Goal: Information Seeking & Learning: Learn about a topic

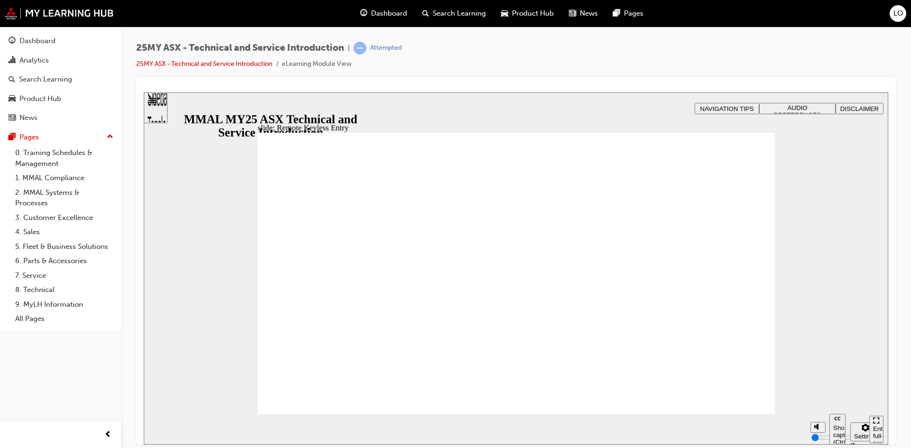
click at [233, 342] on div "slide: Remote Keyless Entry Vector.svg WELCOME LIGHTING playback speed 2 1.75 1…" at bounding box center [516, 268] width 744 height 353
click at [38, 40] on div "Dashboard" at bounding box center [37, 41] width 36 height 11
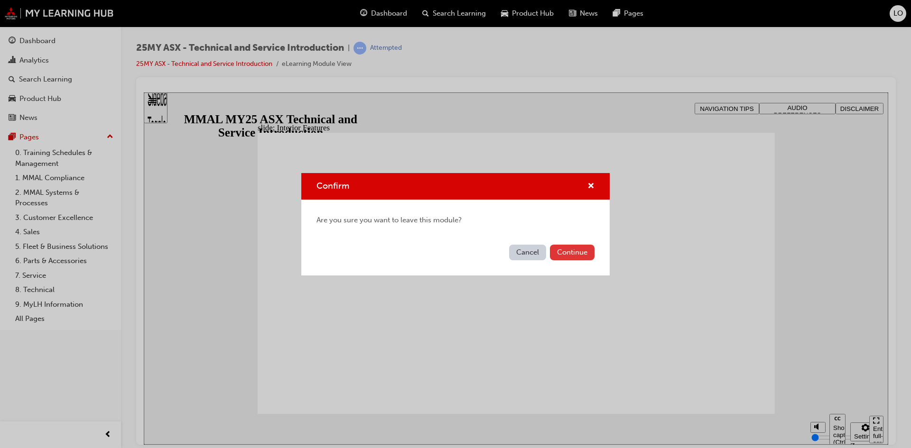
click at [567, 258] on button "Continue" at bounding box center [572, 253] width 45 height 16
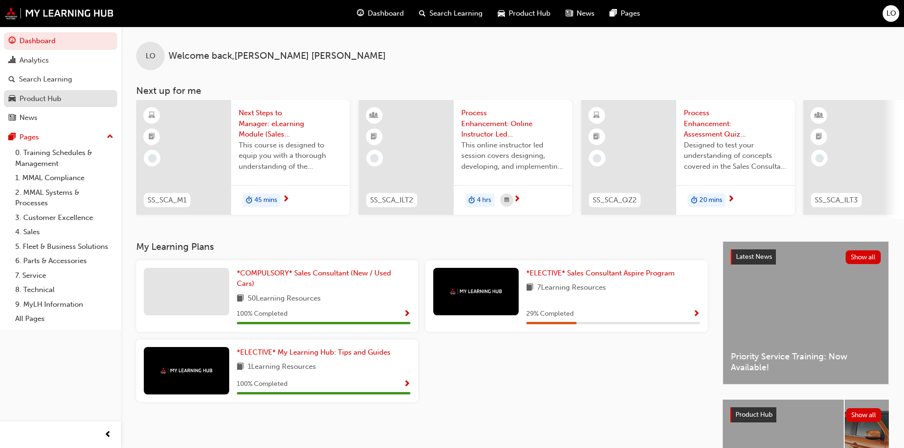
click at [36, 100] on div "Product Hub" at bounding box center [40, 98] width 42 height 11
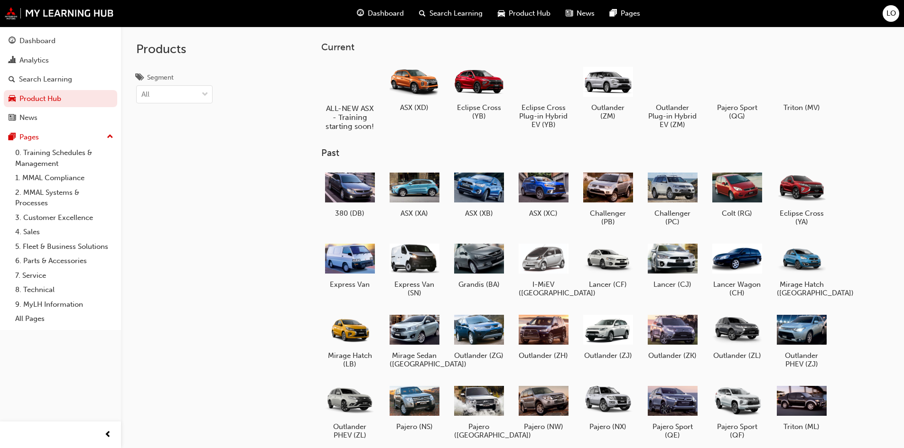
click at [349, 119] on h5 "ALL-NEW ASX - Training starting soon!" at bounding box center [349, 117] width 53 height 27
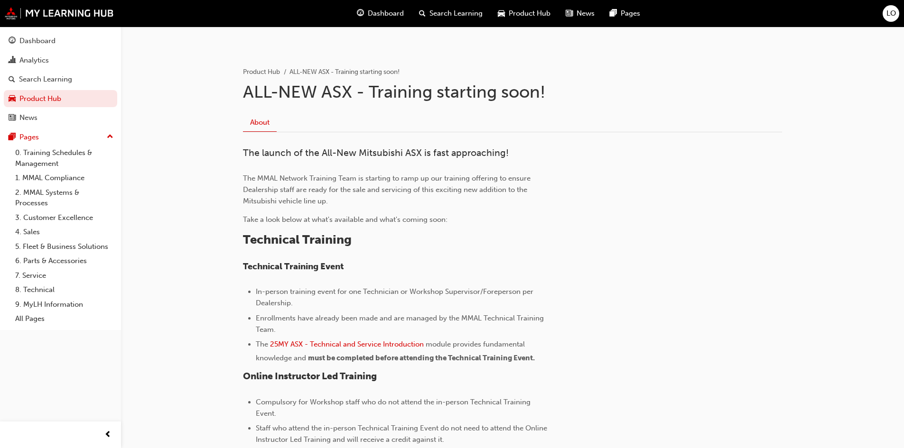
scroll to position [285, 0]
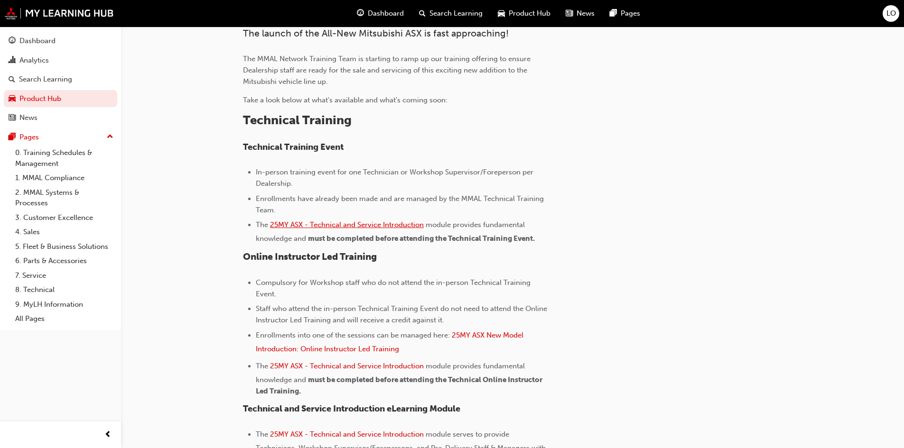
click at [341, 227] on span "25MY ASX - Technical and Service Introduction" at bounding box center [347, 225] width 154 height 9
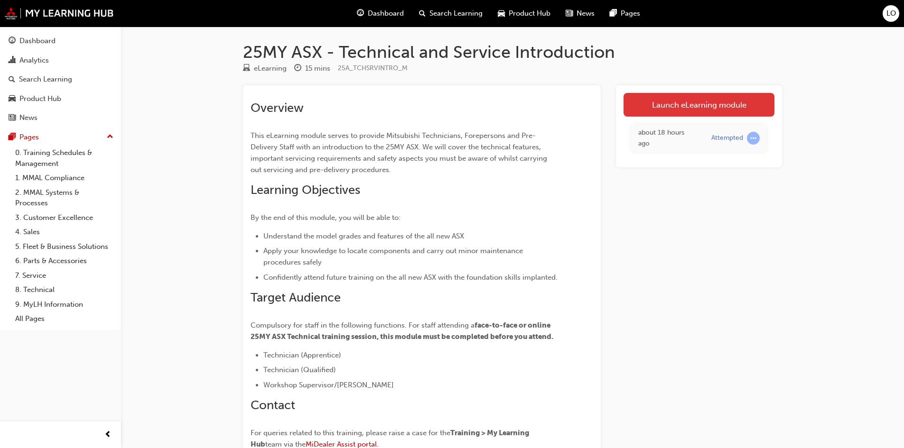
click at [650, 106] on link "Launch eLearning module" at bounding box center [698, 105] width 151 height 24
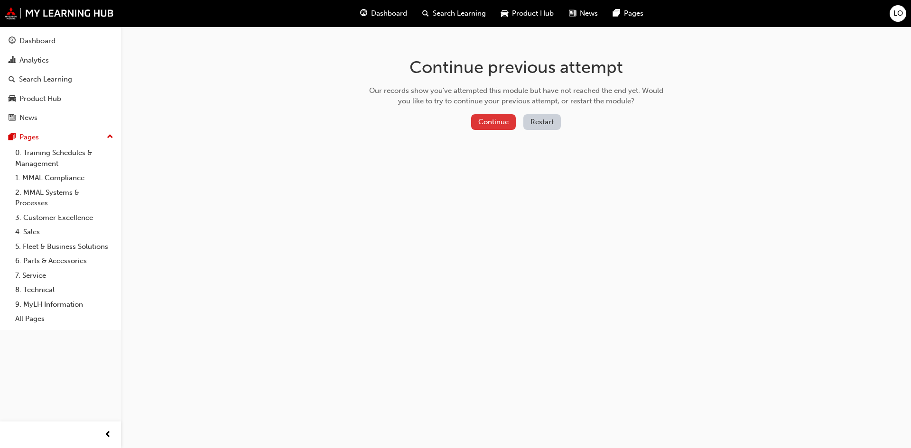
click at [474, 123] on button "Continue" at bounding box center [493, 122] width 45 height 16
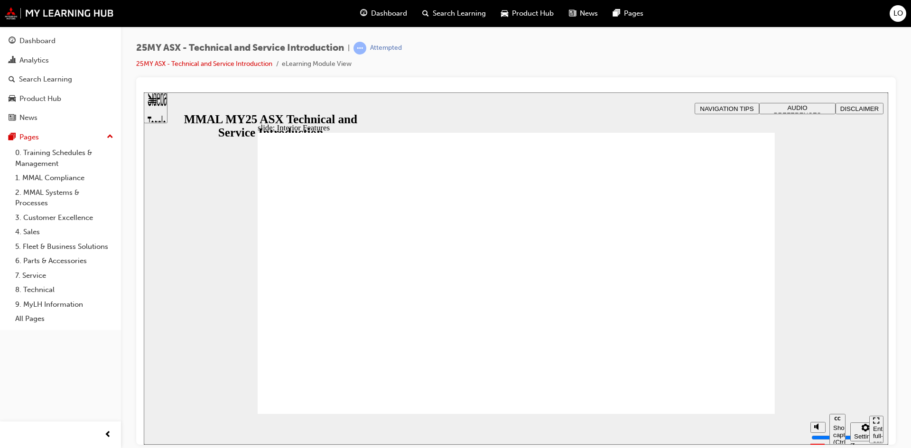
type input "17"
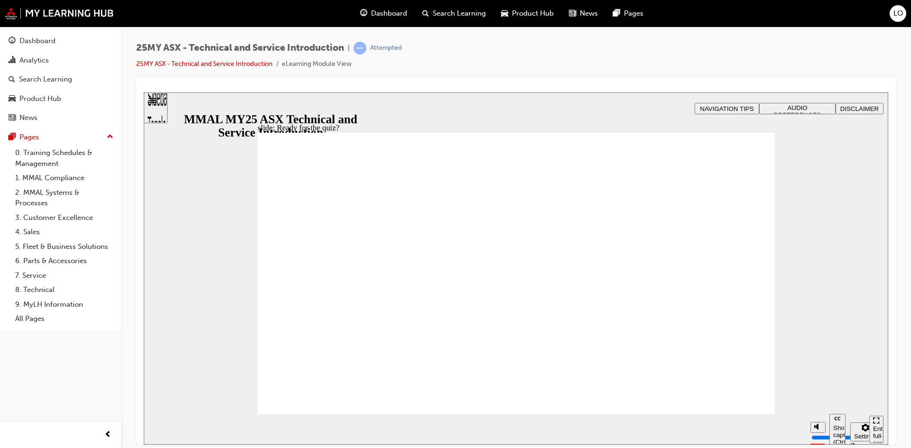
radio input "true"
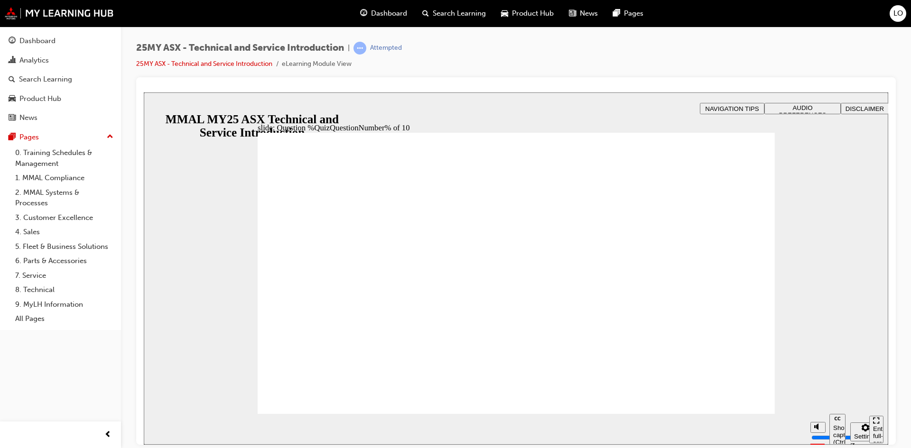
radio input "true"
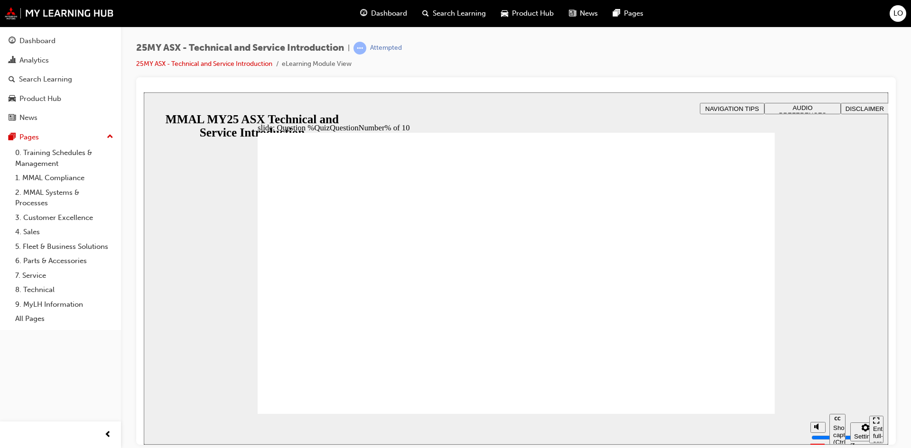
radio input "true"
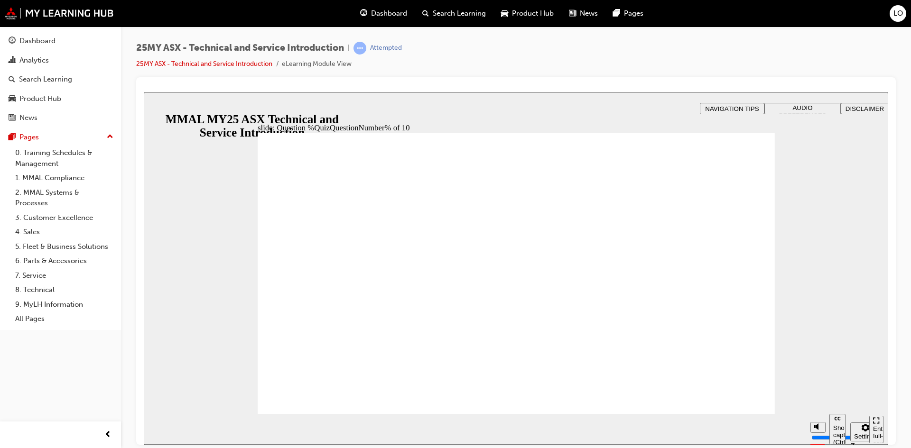
radio input "true"
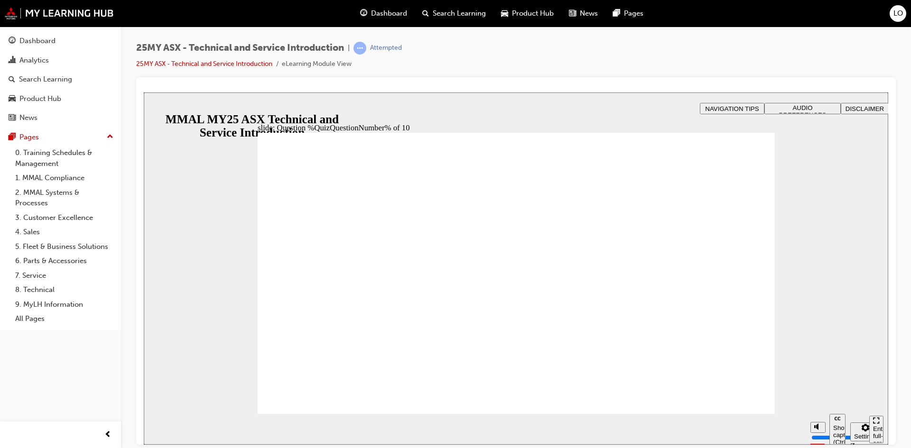
radio input "true"
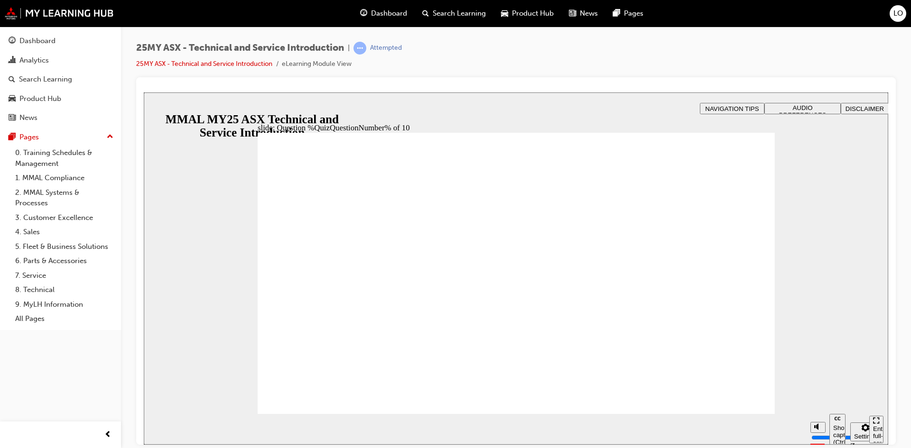
radio input "true"
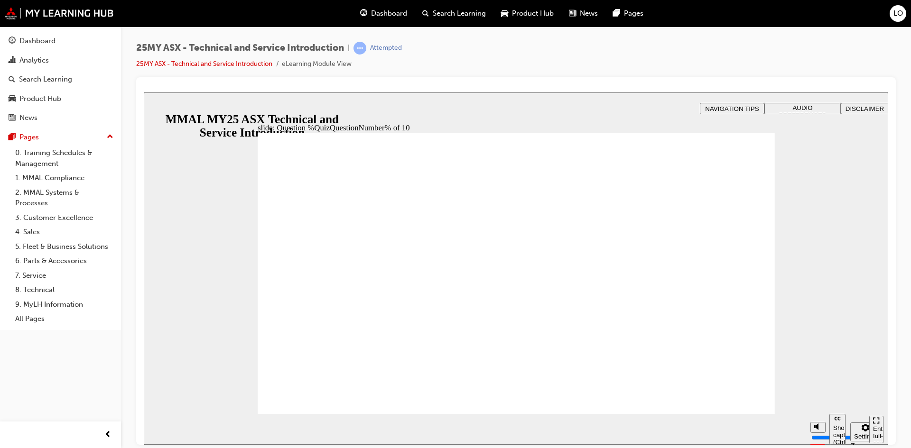
radio input "true"
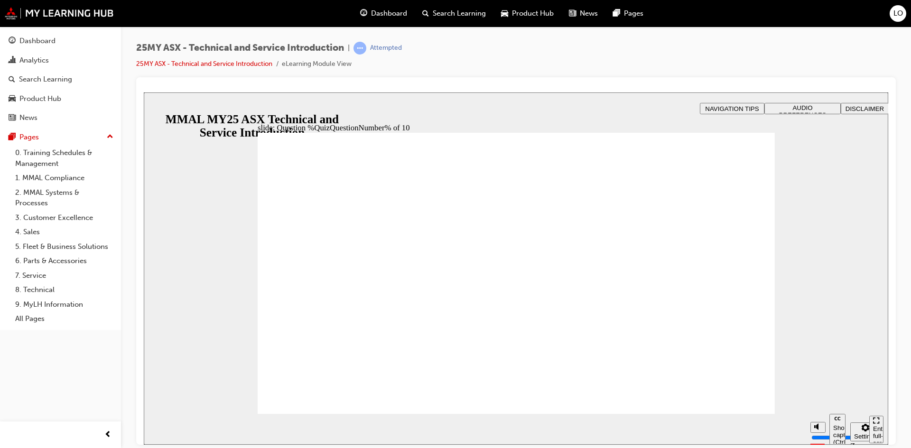
radio input "true"
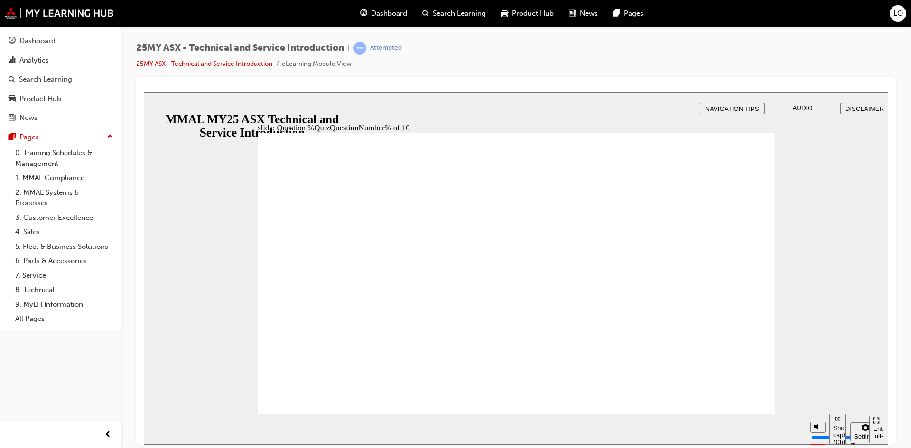
radio input "true"
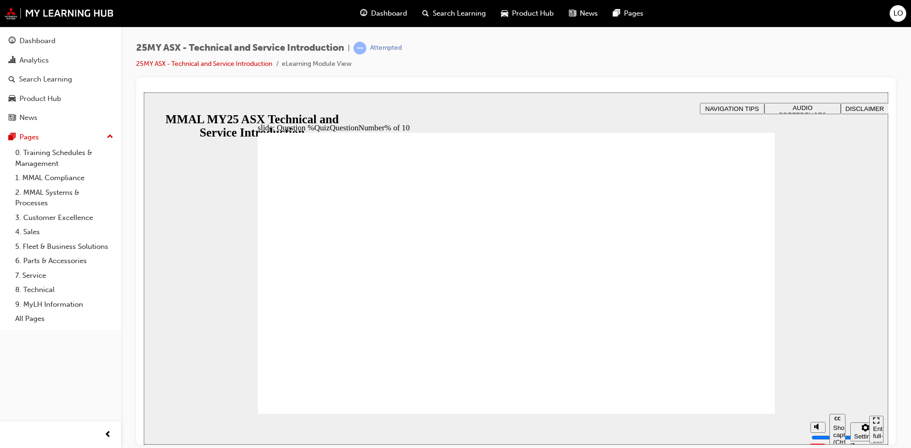
radio input "true"
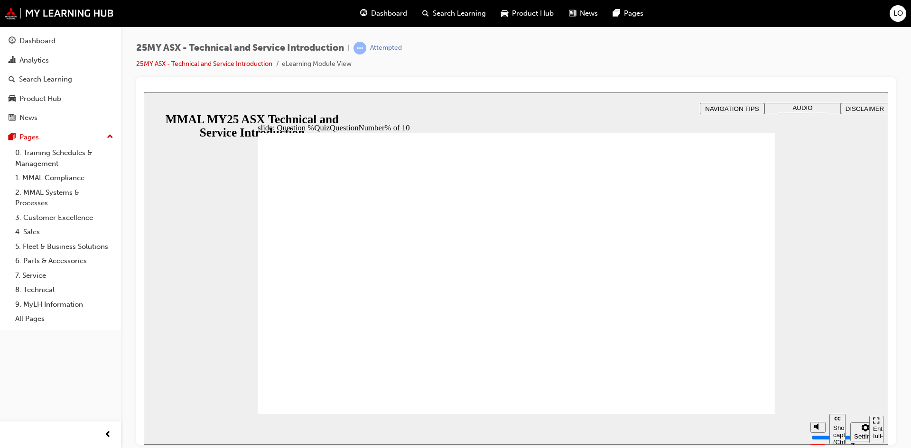
radio input "true"
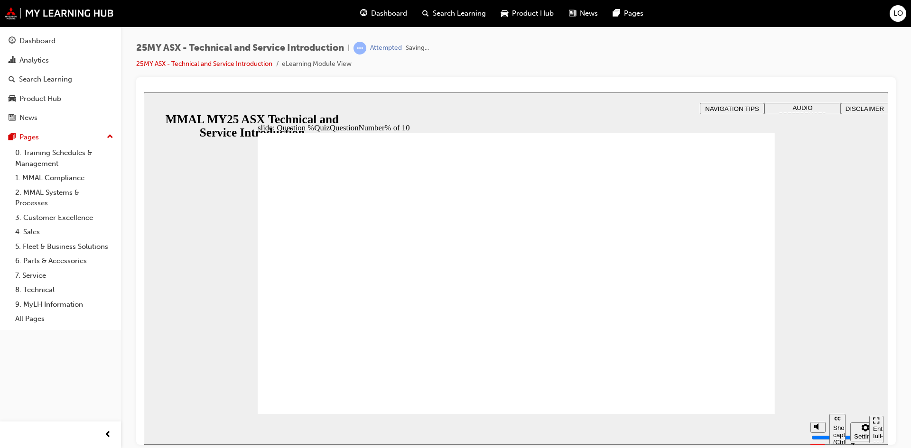
radio input "true"
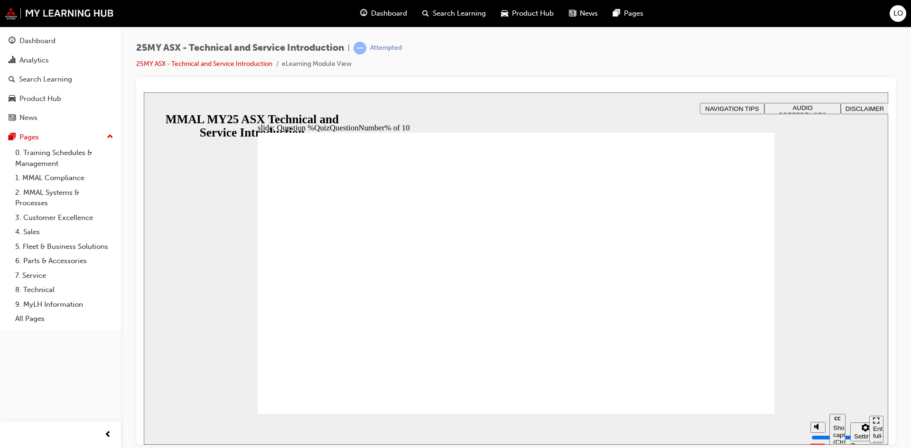
radio input "true"
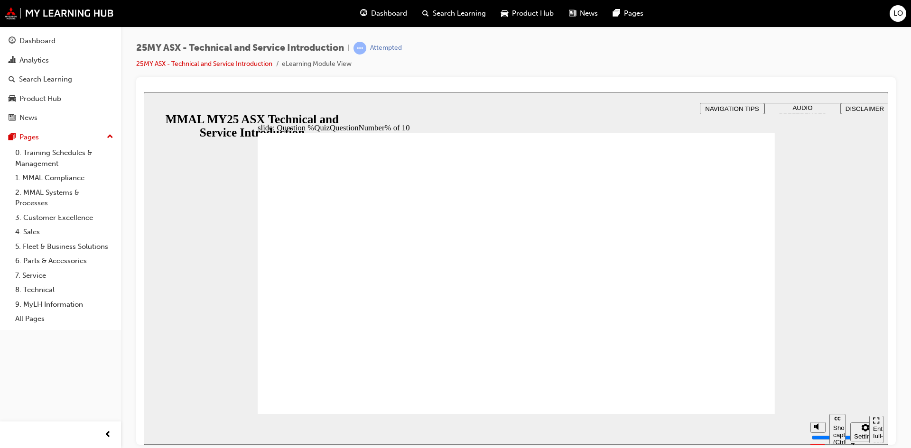
radio input "true"
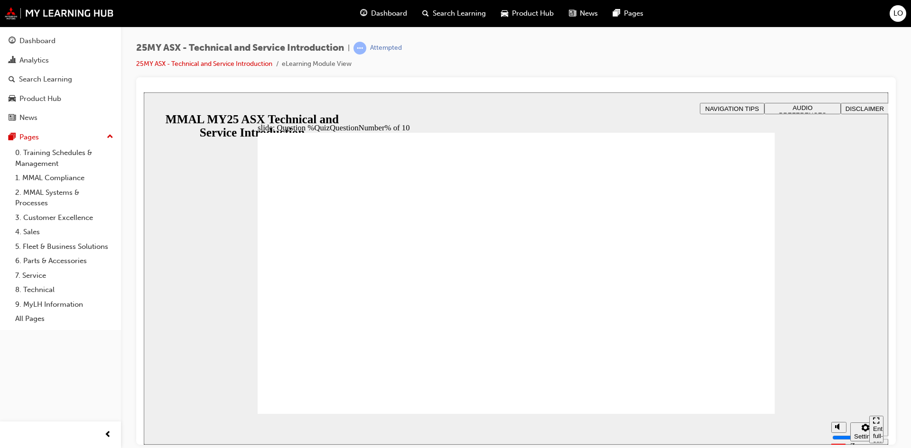
radio input "true"
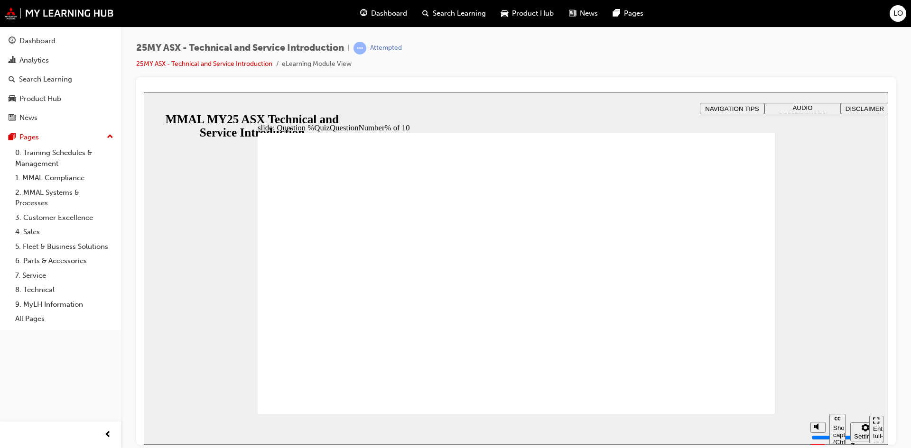
radio input "true"
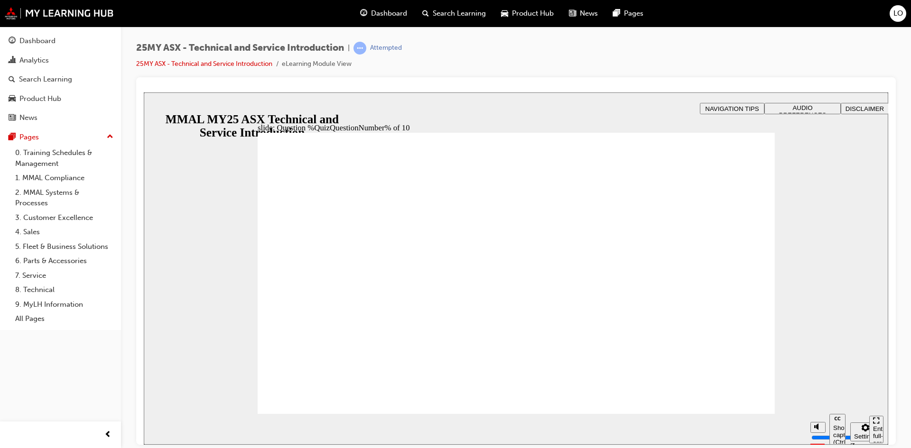
radio input "true"
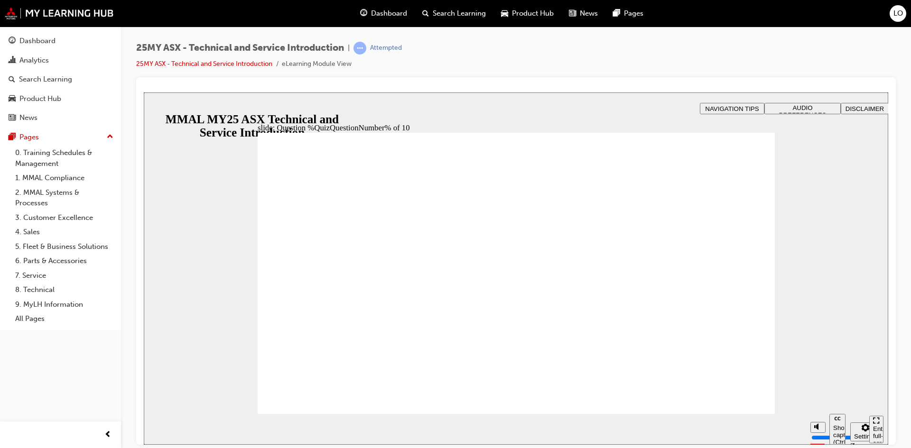
radio input "true"
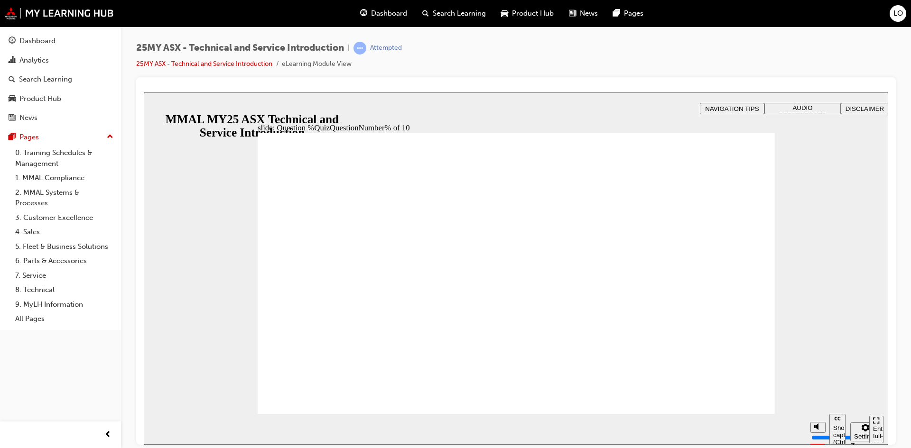
radio input "true"
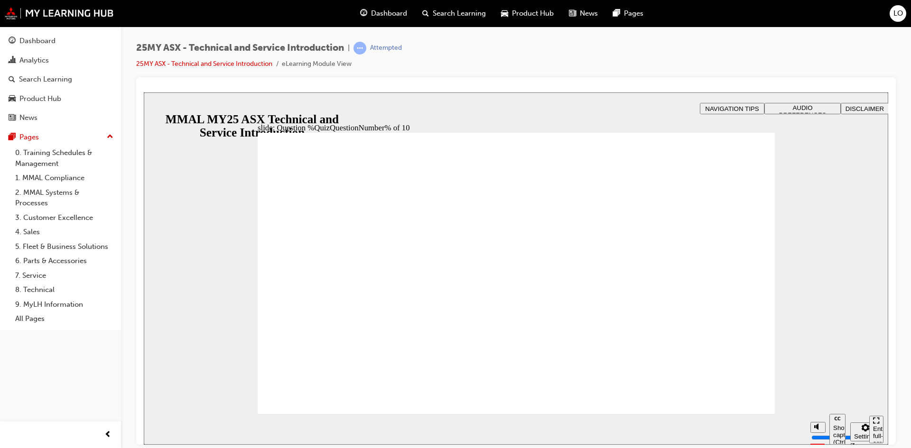
radio input "true"
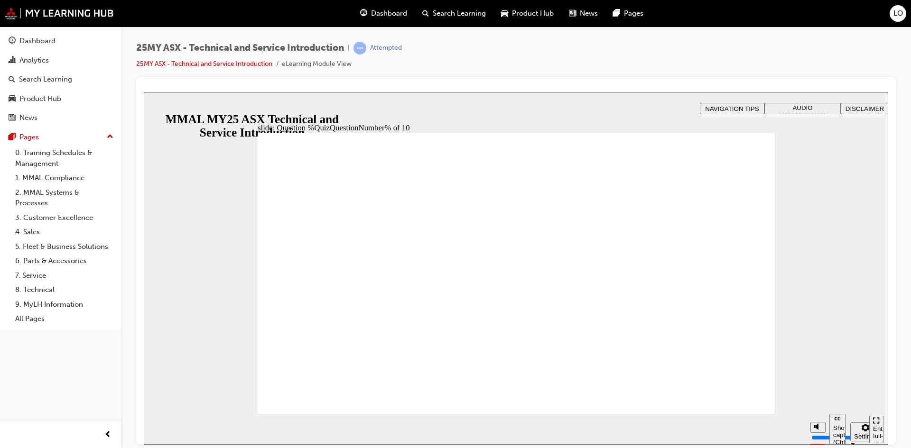
radio input "true"
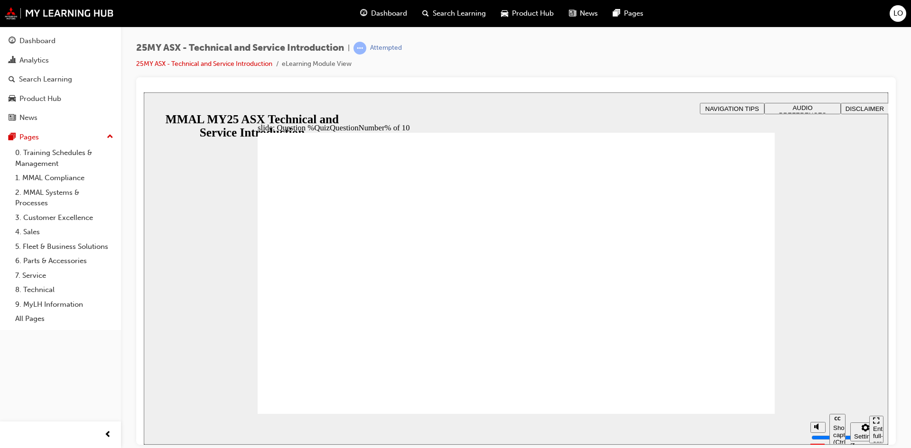
radio input "true"
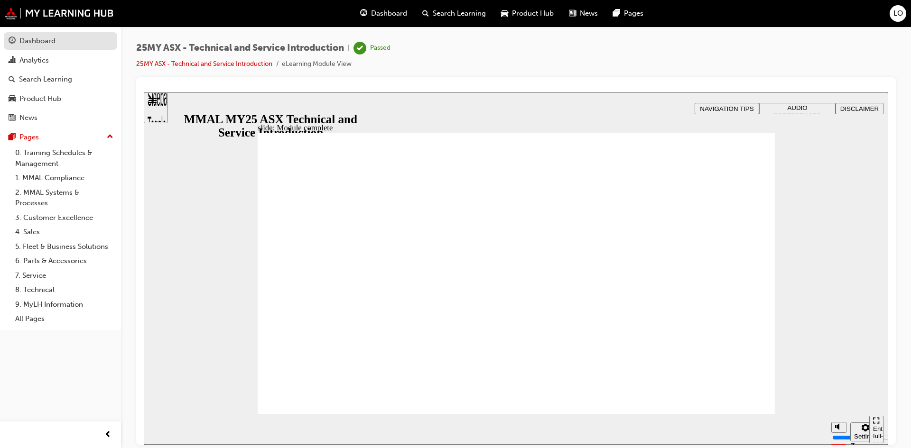
click at [36, 38] on div "Dashboard" at bounding box center [37, 41] width 36 height 11
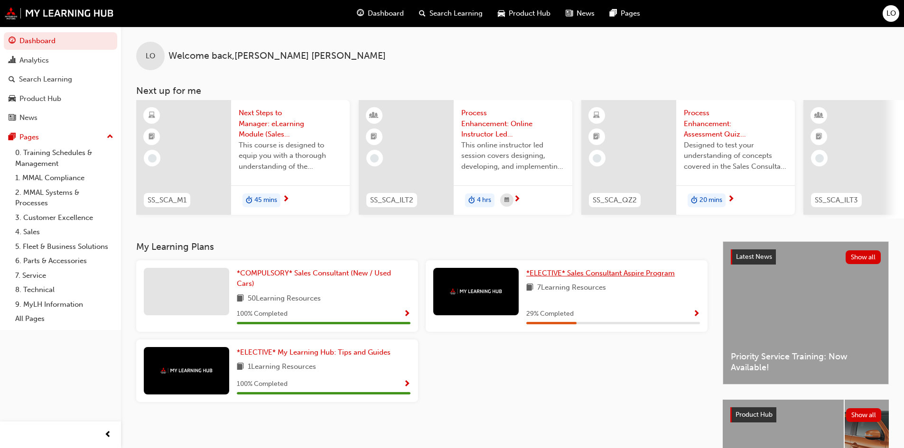
click at [590, 278] on span "*ELECTIVE* Sales Consultant Aspire Program" at bounding box center [600, 273] width 149 height 9
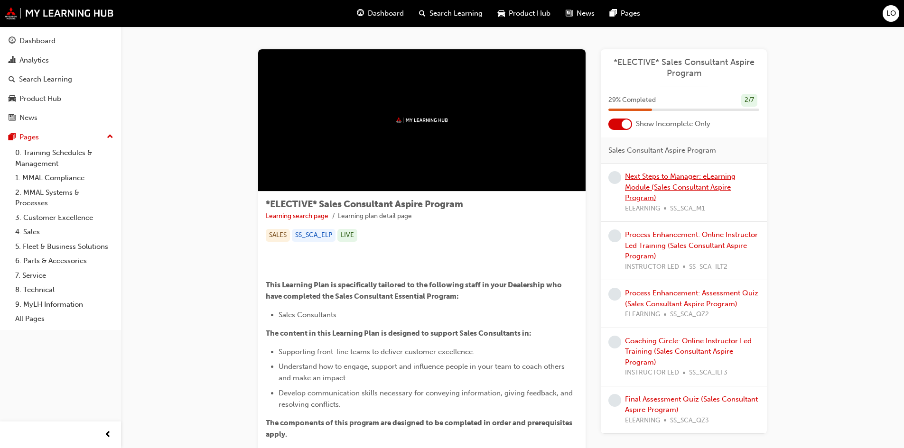
click at [676, 175] on link "Next Steps to Manager: eLearning Module (Sales Consultant Aspire Program)" at bounding box center [680, 187] width 111 height 30
click at [32, 40] on div "Dashboard" at bounding box center [37, 41] width 36 height 11
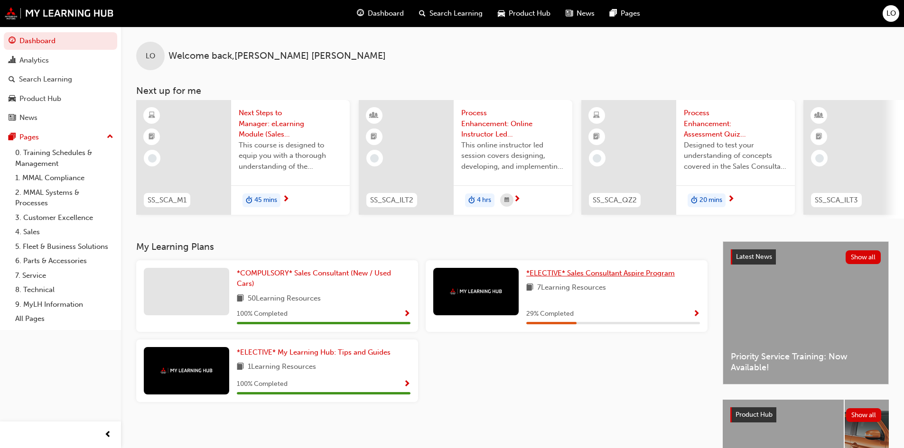
click at [585, 278] on span "*ELECTIVE* Sales Consultant Aspire Program" at bounding box center [600, 273] width 149 height 9
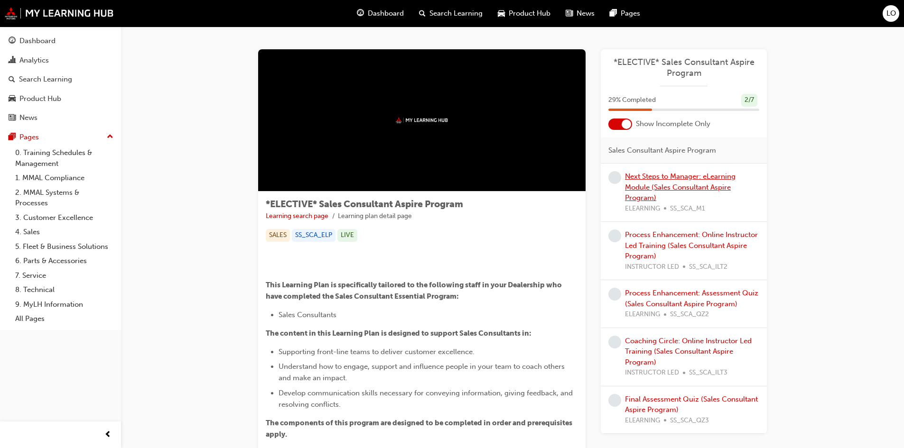
click at [684, 184] on link "Next Steps to Manager: eLearning Module (Sales Consultant Aspire Program)" at bounding box center [680, 187] width 111 height 30
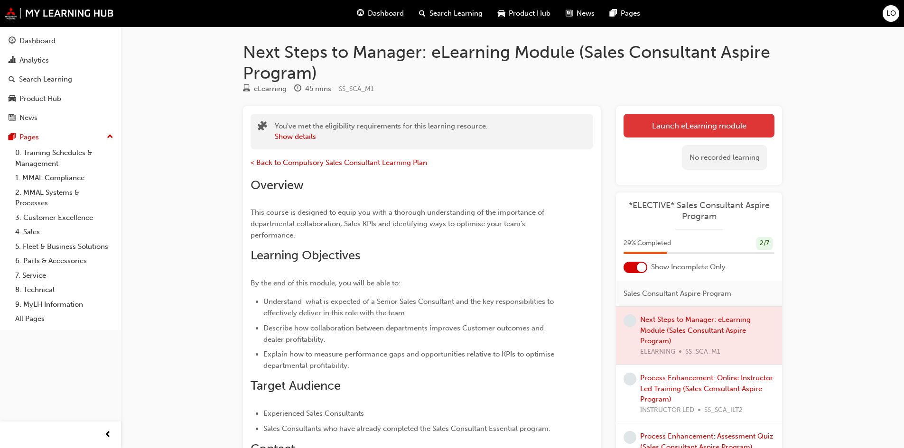
click at [695, 129] on link "Launch eLearning module" at bounding box center [698, 126] width 151 height 24
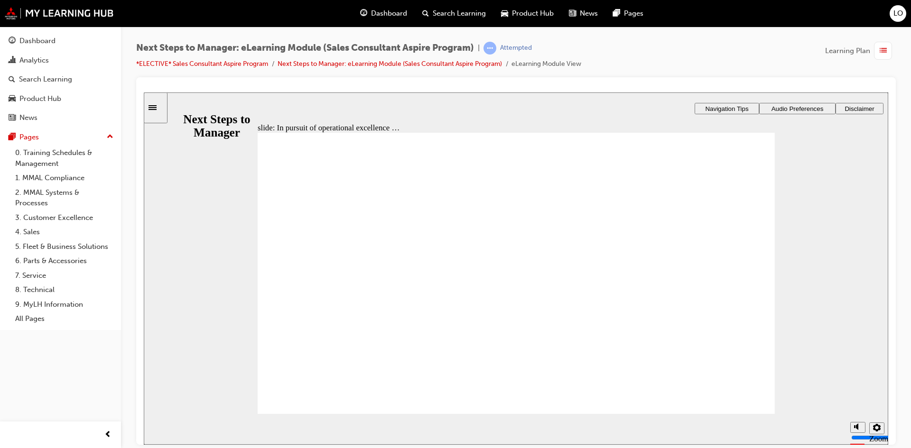
drag, startPoint x: 473, startPoint y: 357, endPoint x: 535, endPoint y: 385, distance: 68.6
